Goal: Task Accomplishment & Management: Complete application form

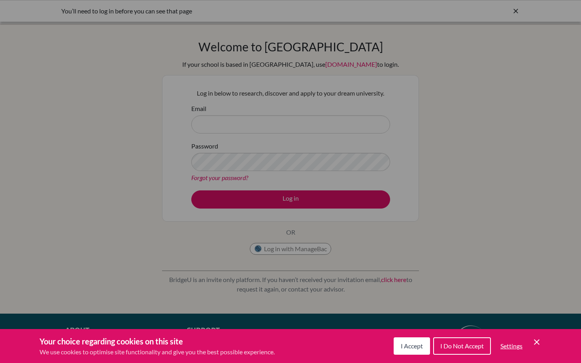
click at [414, 343] on span "I Accept" at bounding box center [412, 346] width 22 height 8
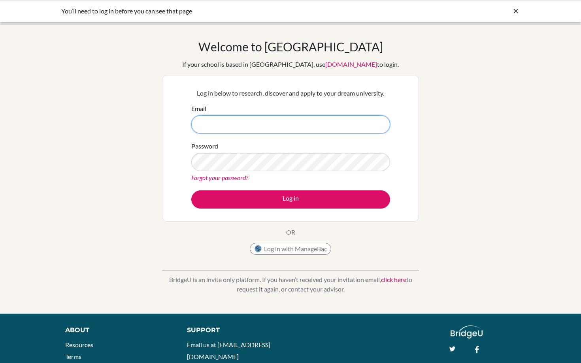
click at [275, 130] on input "Email" at bounding box center [290, 124] width 199 height 18
type input "[EMAIL_ADDRESS][DOMAIN_NAME]"
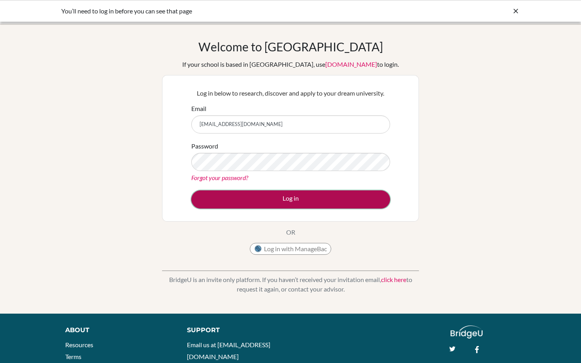
click at [263, 202] on button "Log in" at bounding box center [290, 200] width 199 height 18
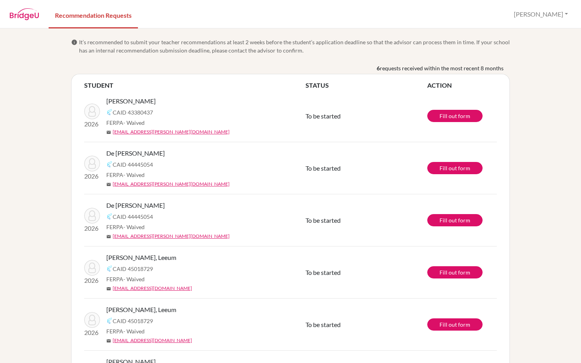
scroll to position [56, 0]
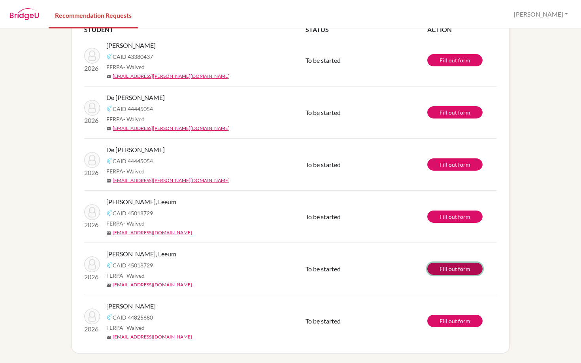
click at [453, 272] on link "Fill out form" at bounding box center [454, 269] width 55 height 12
click at [453, 269] on link "Fill out form" at bounding box center [454, 269] width 55 height 12
